Goal: Task Accomplishment & Management: Manage account settings

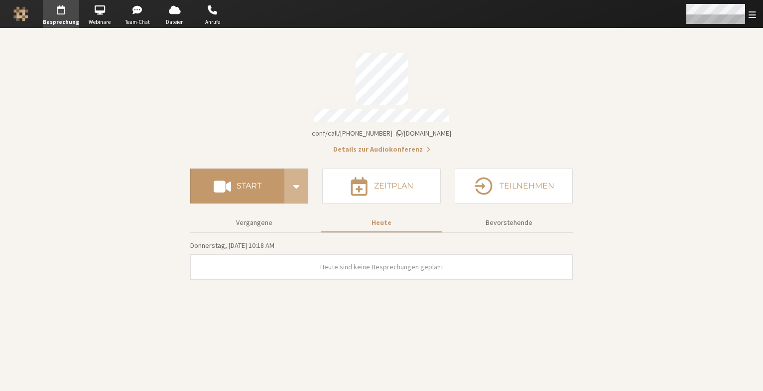
click at [754, 20] on div "Menü öffnen" at bounding box center [720, 14] width 85 height 28
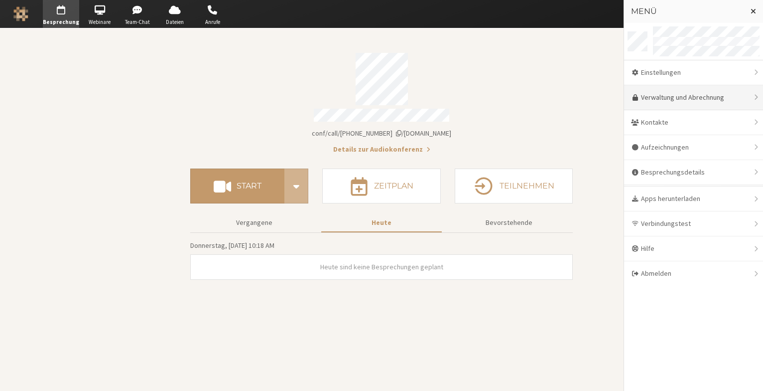
click at [679, 104] on link "Verwaltung und Abrechnung" at bounding box center [693, 97] width 139 height 25
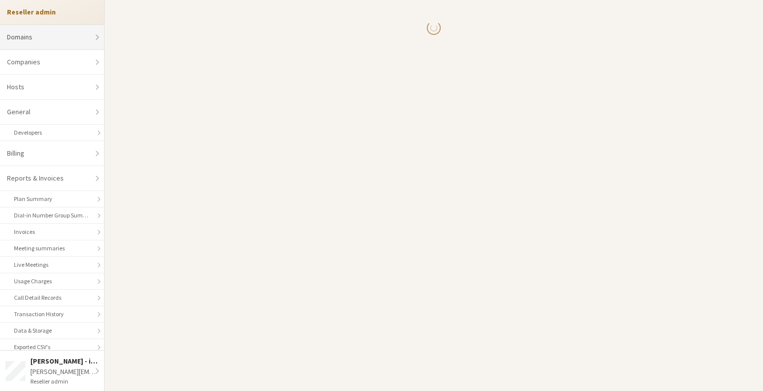
select select "10"
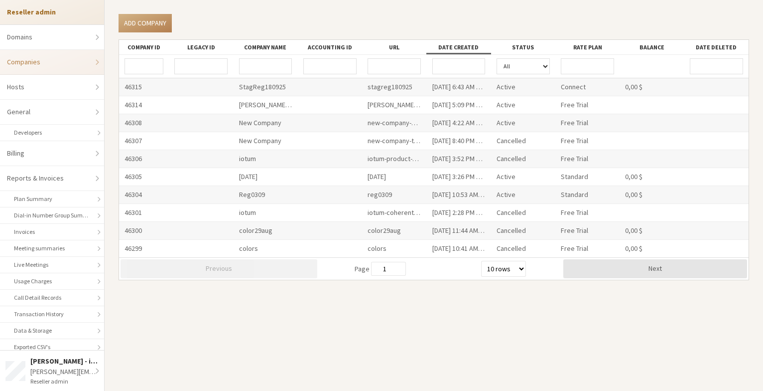
click at [400, 68] on input "URL" at bounding box center [394, 66] width 53 height 16
type input "iotum"
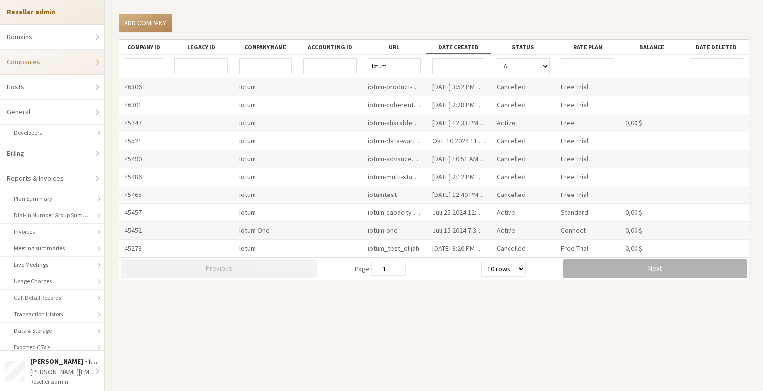
click at [593, 267] on button "Next" at bounding box center [655, 268] width 184 height 19
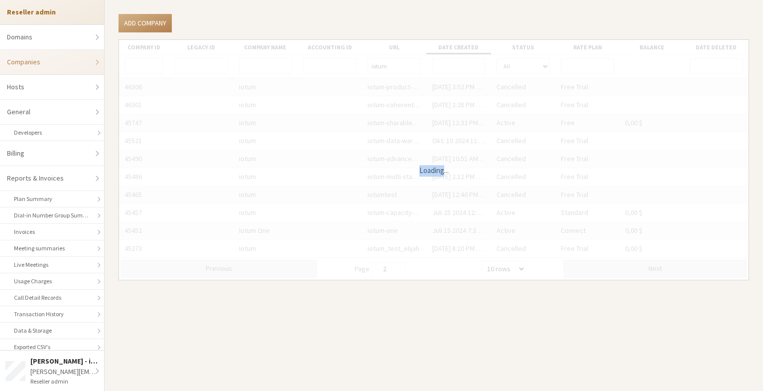
click at [594, 266] on div "Loading..." at bounding box center [434, 160] width 630 height 240
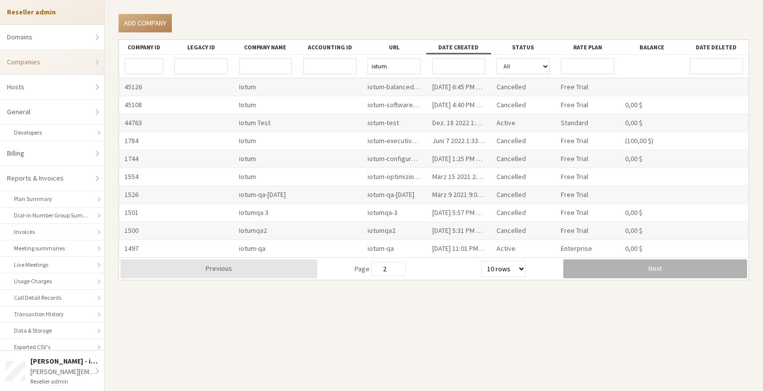
click at [594, 267] on button "Next" at bounding box center [655, 268] width 184 height 19
type input "3"
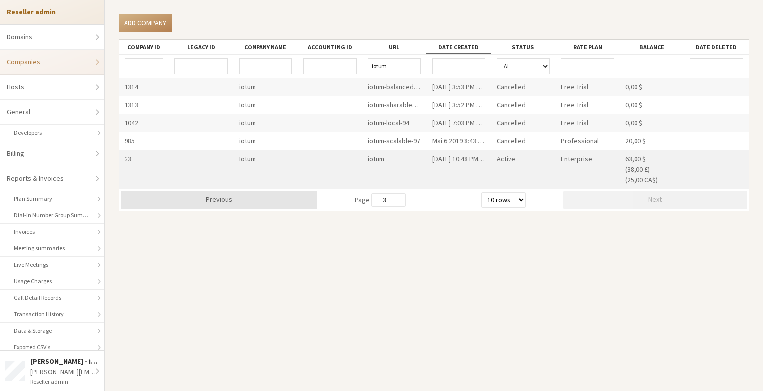
click at [376, 157] on div "iotum" at bounding box center [394, 169] width 64 height 38
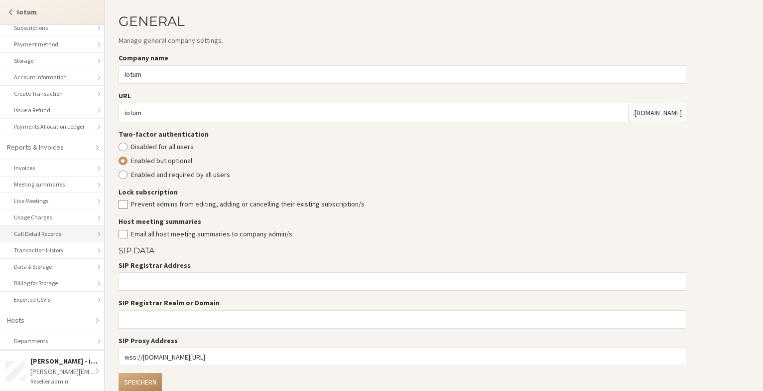
scroll to position [170, 0]
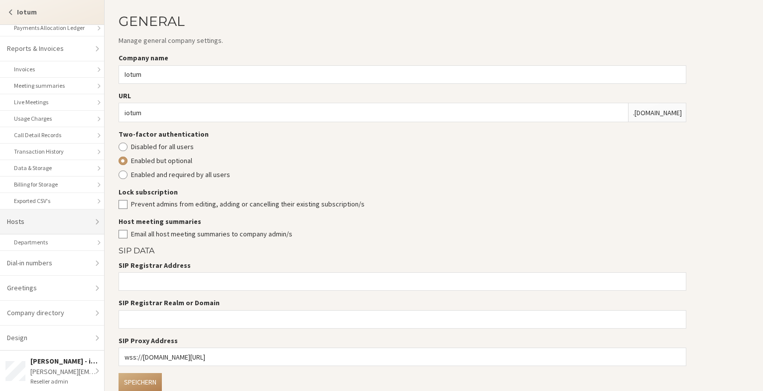
click at [45, 218] on link "Hosts" at bounding box center [52, 221] width 104 height 25
select select "25"
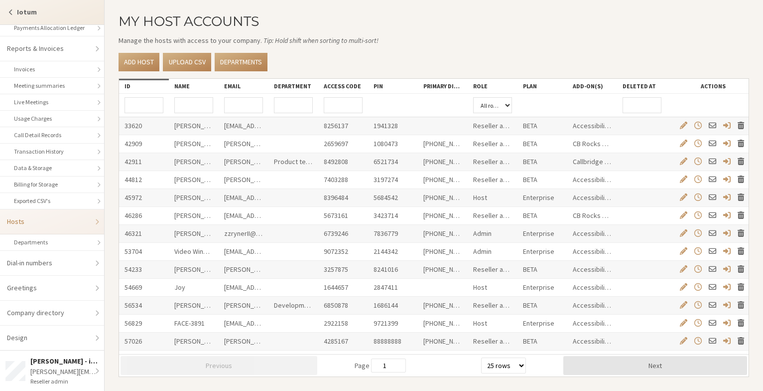
click at [249, 100] on input "Email" at bounding box center [243, 105] width 39 height 16
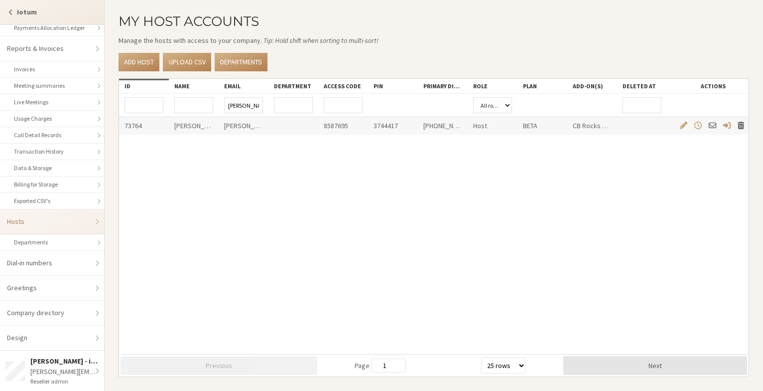
type input "[PERSON_NAME]"
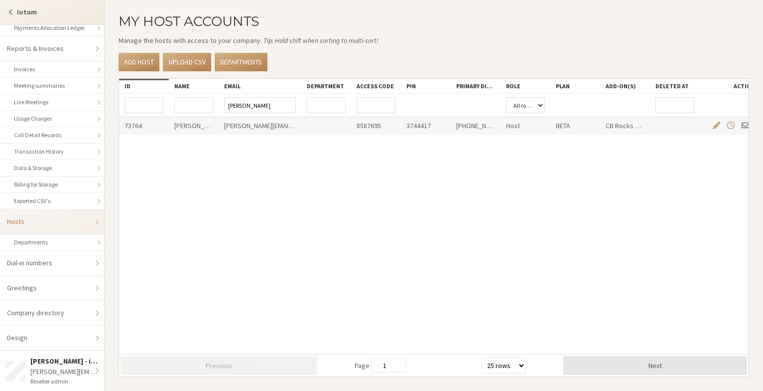
drag, startPoint x: 265, startPoint y: 89, endPoint x: 298, endPoint y: 86, distance: 33.0
click at [298, 86] on div at bounding box center [301, 86] width 18 height 14
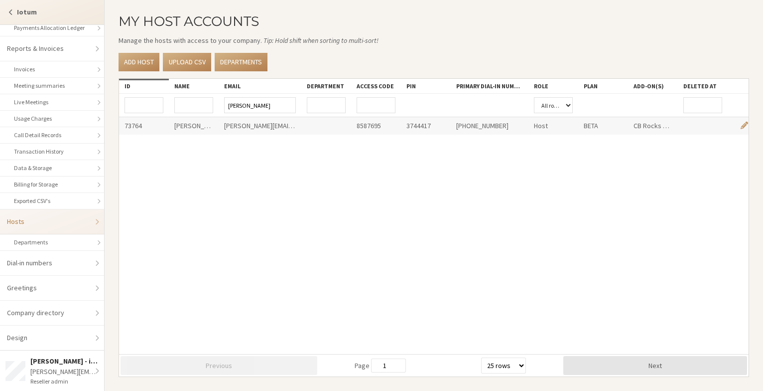
drag, startPoint x: 502, startPoint y: 81, endPoint x: 529, endPoint y: 79, distance: 28.0
click at [529, 79] on div at bounding box center [529, 86] width 18 height 14
